Goal: Task Accomplishment & Management: Manage account settings

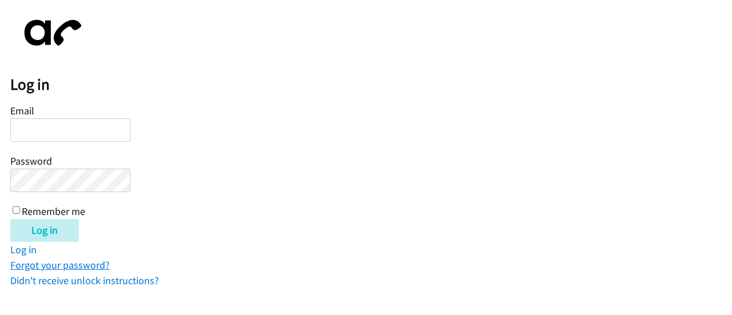
click at [76, 267] on link "Forgot your password?" at bounding box center [60, 265] width 100 height 13
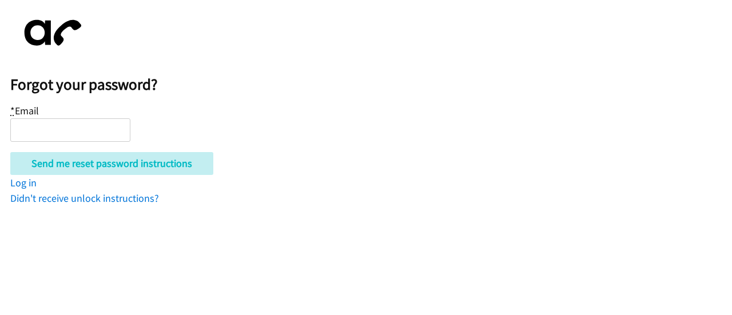
click at [34, 123] on input "* Email" at bounding box center [70, 129] width 120 height 23
type input "[EMAIL_ADDRESS][PERSON_NAME][MEDICAL_DATA][DOMAIN_NAME]"
click at [225, 122] on form "* Email [EMAIL_ADDRESS][PERSON_NAME][MEDICAL_DATA][DOMAIN_NAME] Send me reset p…" at bounding box center [371, 138] width 722 height 73
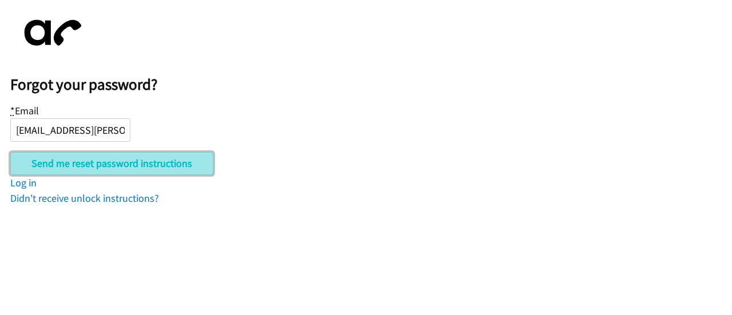
click at [109, 166] on input "Send me reset password instructions" at bounding box center [111, 163] width 203 height 23
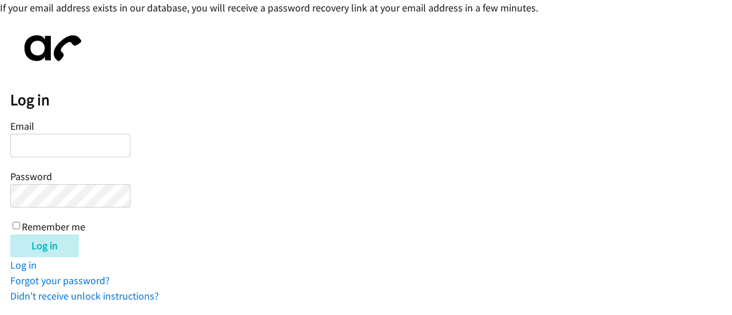
click at [55, 147] on input "Email" at bounding box center [70, 145] width 120 height 23
type input "[EMAIL_ADDRESS][PERSON_NAME][MEDICAL_DATA][DOMAIN_NAME]"
click at [10, 235] on input "Log in" at bounding box center [44, 246] width 69 height 23
